Goal: Find specific page/section: Find specific page/section

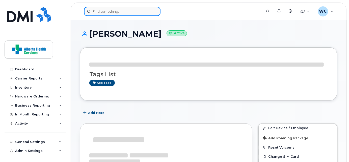
click at [126, 15] on input at bounding box center [122, 11] width 76 height 9
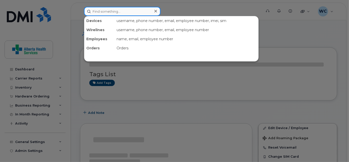
paste input "[PHONE_NUMBER]"
type input "[PHONE_NUMBER]"
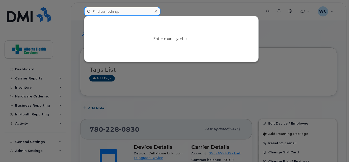
paste input "5875893123"
type input "5875893123"
paste input "7802270255"
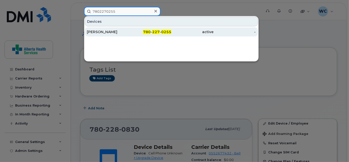
type input "7802270255"
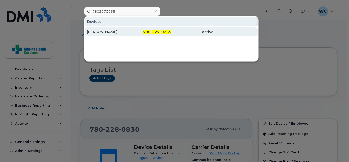
click at [113, 32] on div "[PERSON_NAME]" at bounding box center [108, 31] width 42 height 5
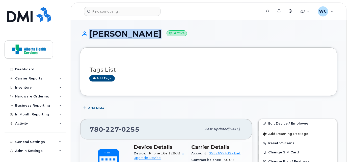
drag, startPoint x: 147, startPoint y: 35, endPoint x: 84, endPoint y: 25, distance: 63.9
copy h1 "[PERSON_NAME]"
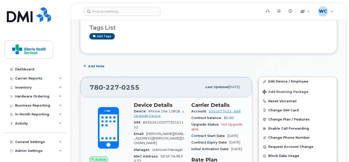
scroll to position [115, 0]
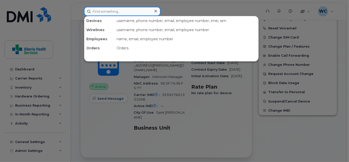
click at [93, 10] on input at bounding box center [122, 11] width 76 height 9
paste input "7805160756"
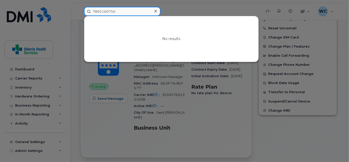
type input "7805160756"
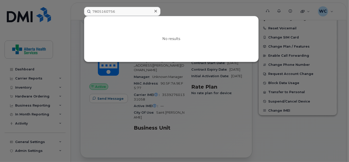
click at [188, 12] on div at bounding box center [174, 81] width 349 height 162
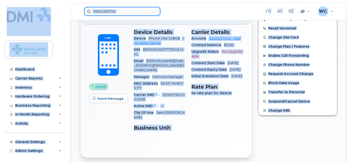
click at [128, 11] on input "7805160756" at bounding box center [122, 11] width 76 height 9
